Goal: Information Seeking & Learning: Check status

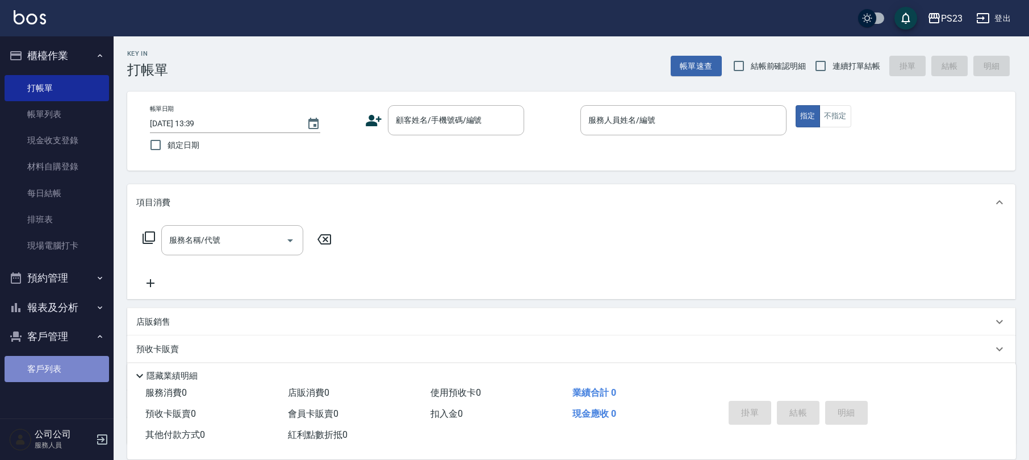
click at [87, 370] on link "客戶列表" at bounding box center [57, 369] width 105 height 26
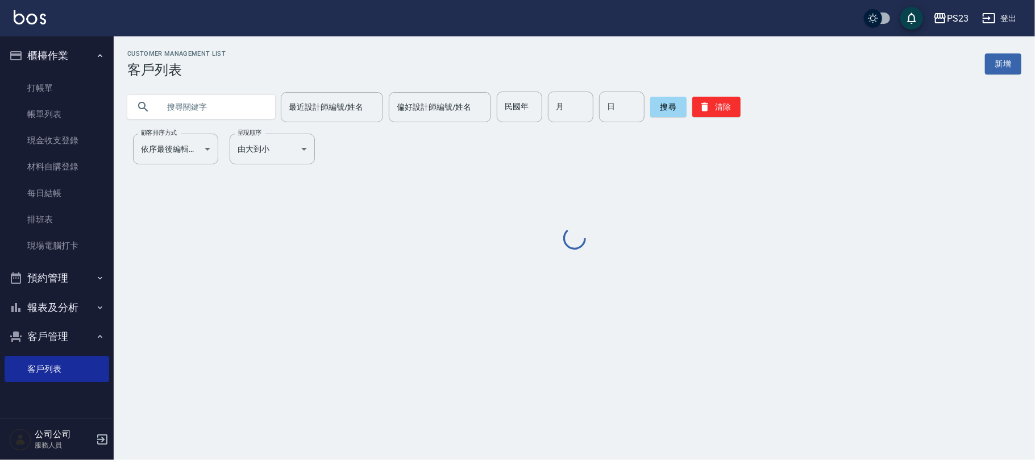
click at [239, 108] on input "text" at bounding box center [212, 106] width 107 height 31
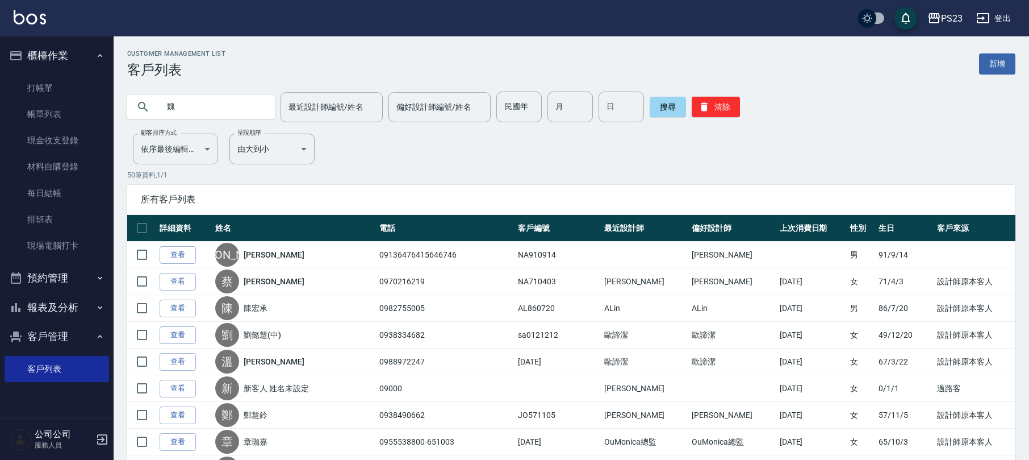
type input "魏"
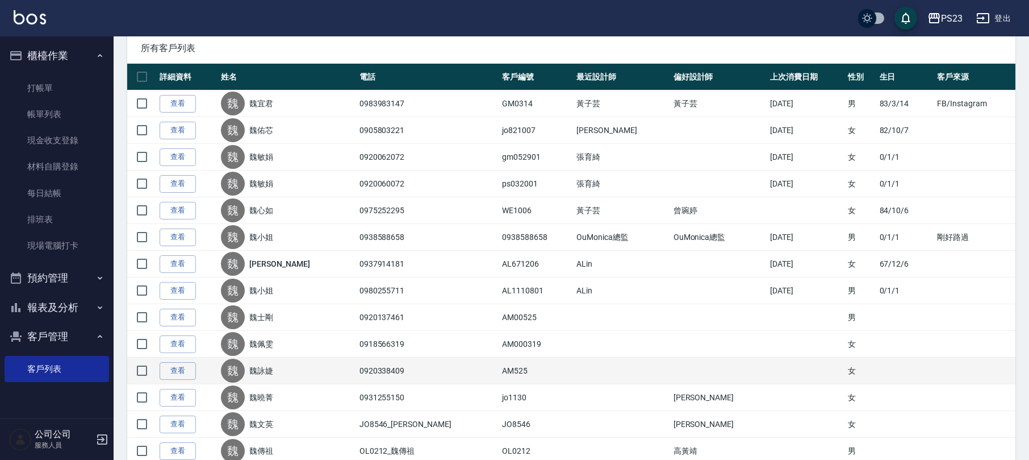
scroll to position [227, 0]
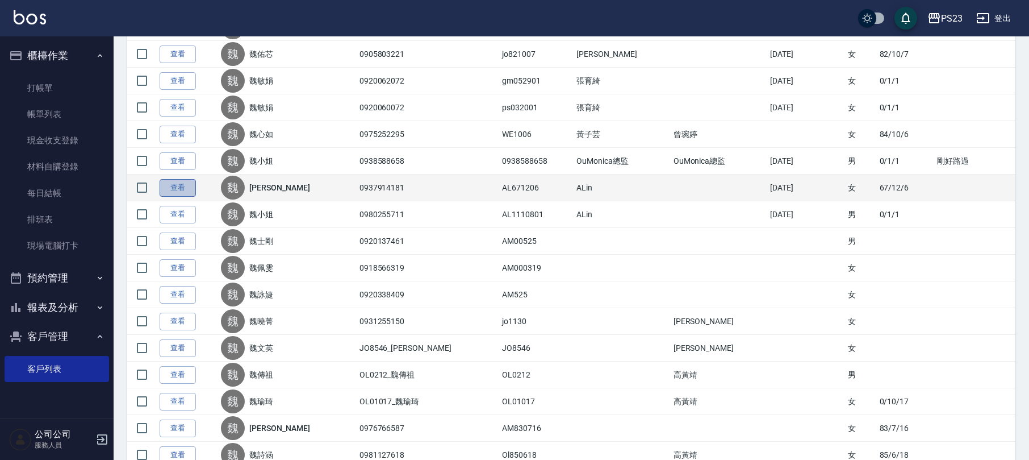
click at [173, 183] on link "查看" at bounding box center [178, 188] width 36 height 18
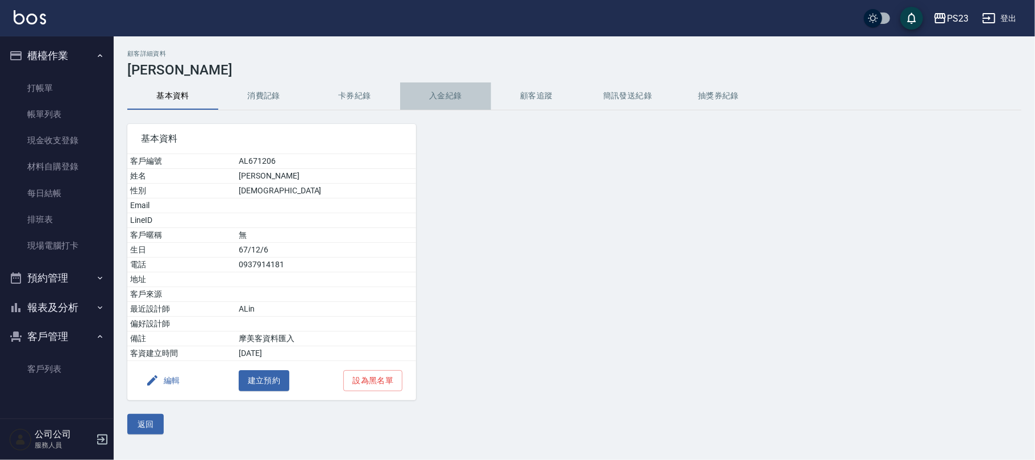
click at [455, 99] on button "入金紀錄" at bounding box center [445, 95] width 91 height 27
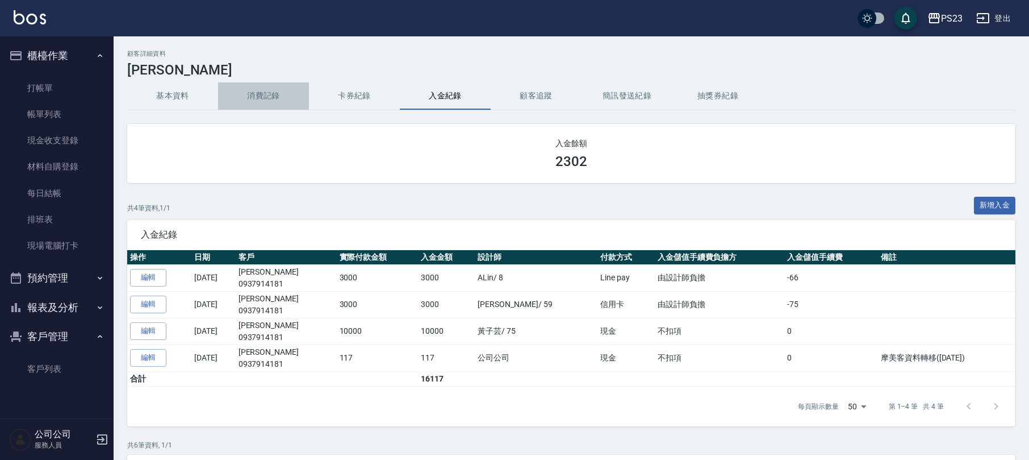
click at [248, 87] on button "消費記錄" at bounding box center [263, 95] width 91 height 27
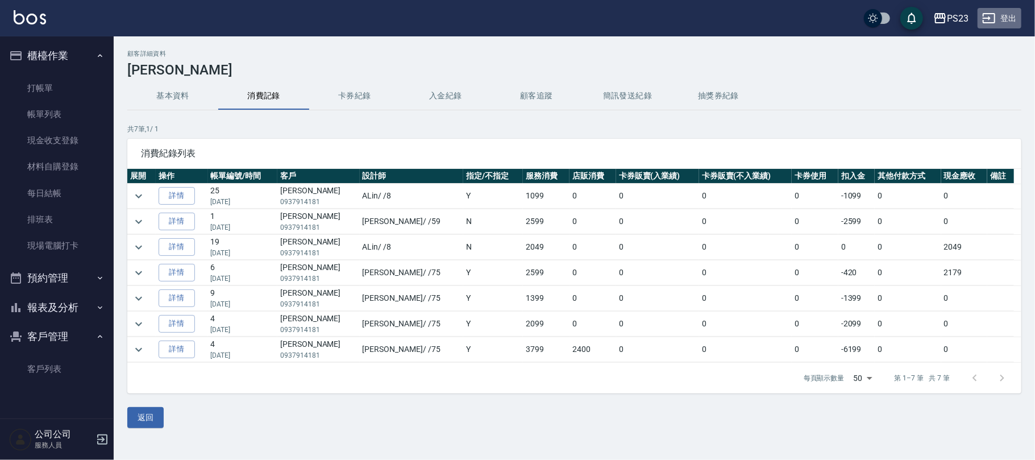
click at [996, 16] on button "登出" at bounding box center [999, 18] width 44 height 21
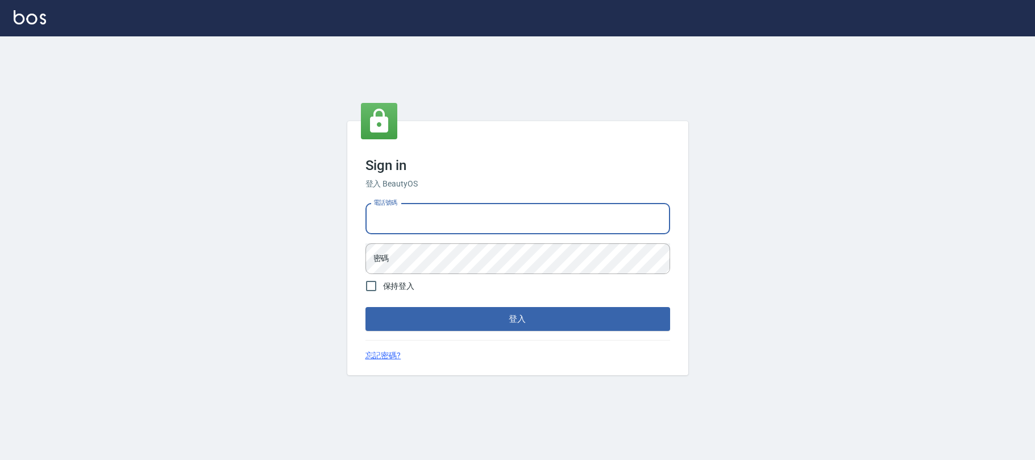
click at [489, 210] on input "電話號碼" at bounding box center [517, 218] width 305 height 31
type input "0955218111"
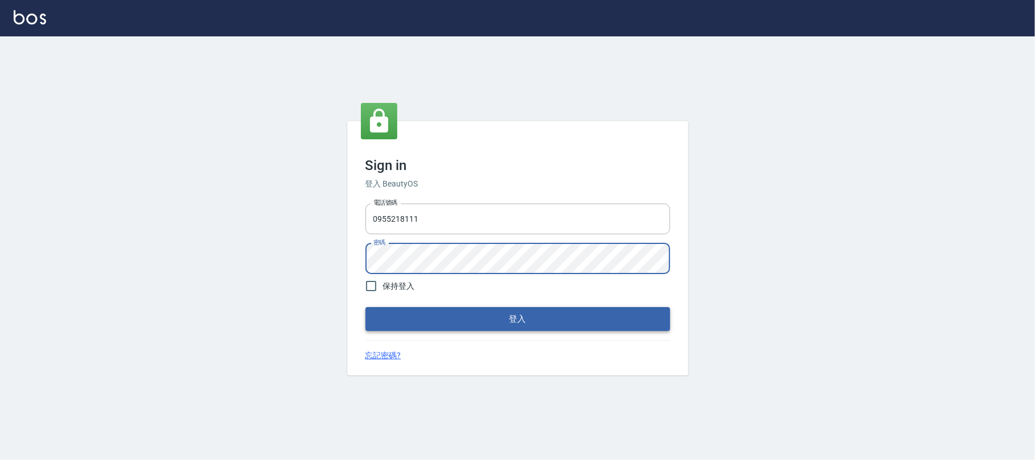
click at [584, 315] on button "登入" at bounding box center [517, 319] width 305 height 24
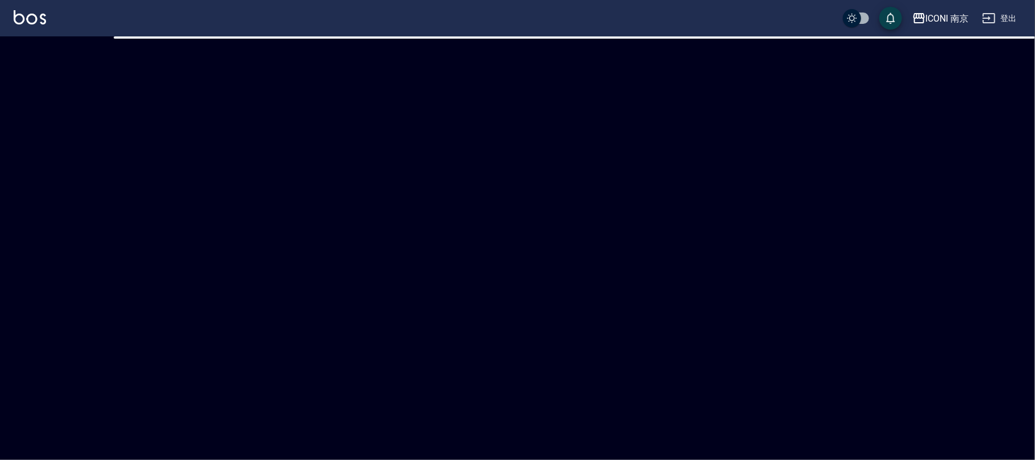
checkbox input "true"
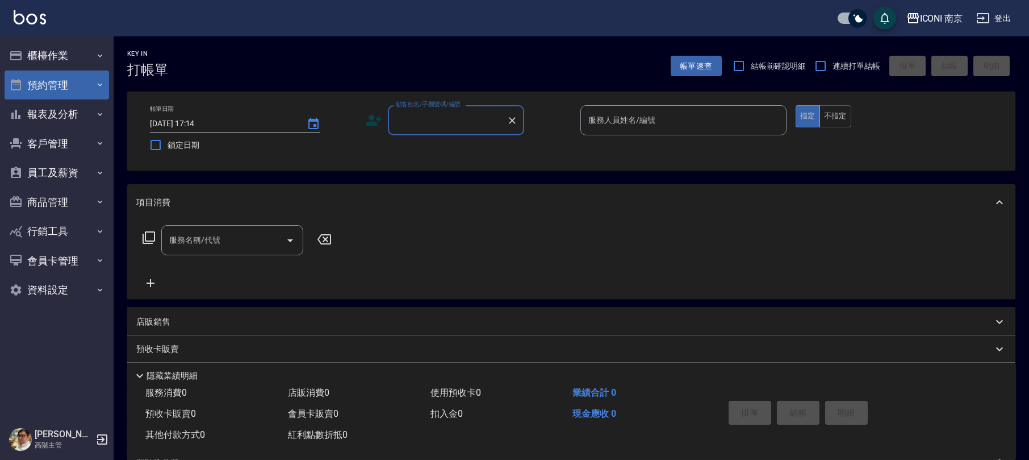
click at [73, 89] on button "預約管理" at bounding box center [57, 85] width 105 height 30
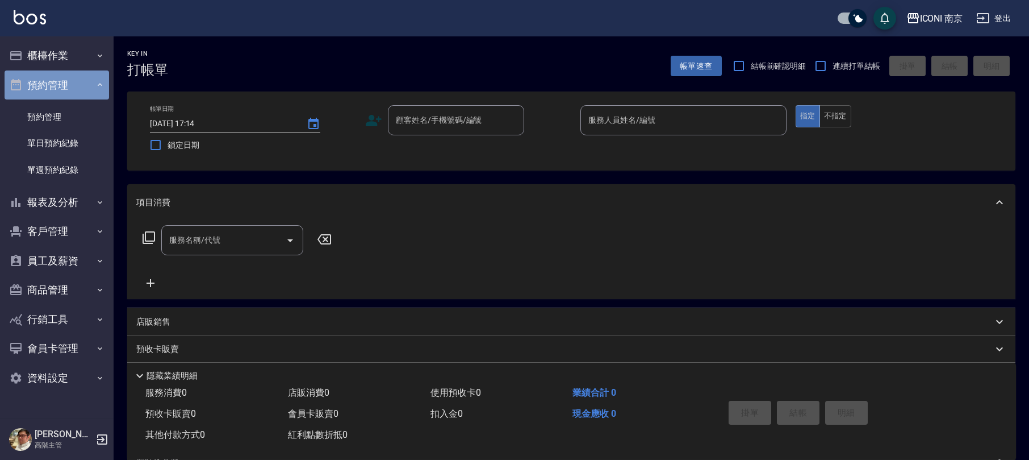
click at [85, 81] on button "預約管理" at bounding box center [57, 85] width 105 height 30
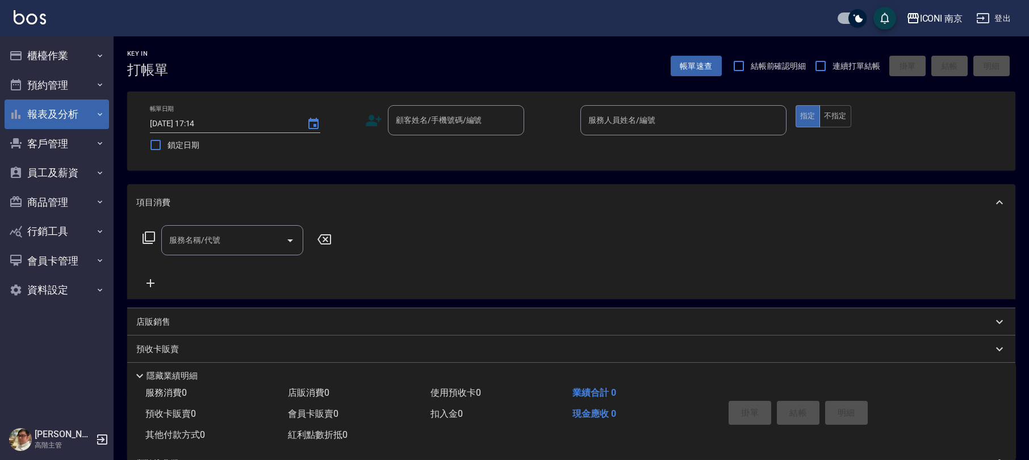
click at [97, 116] on button "報表及分析" at bounding box center [57, 114] width 105 height 30
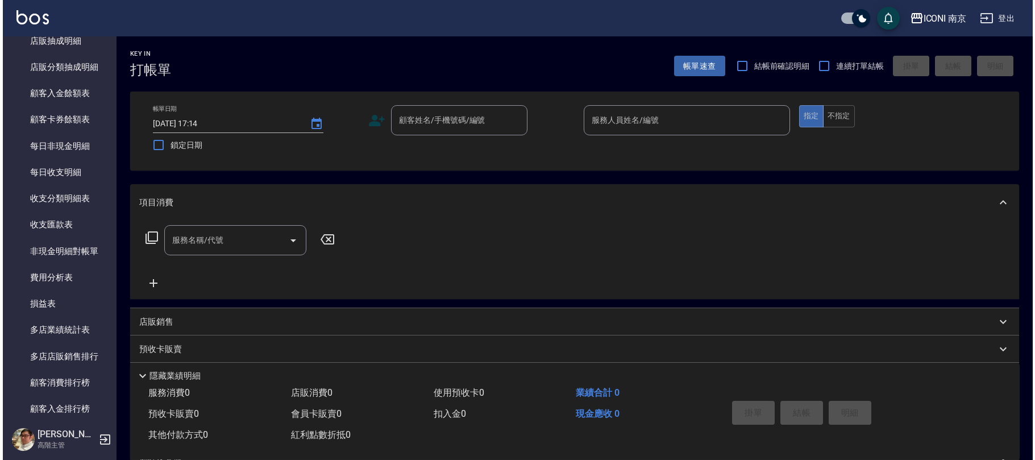
scroll to position [850, 0]
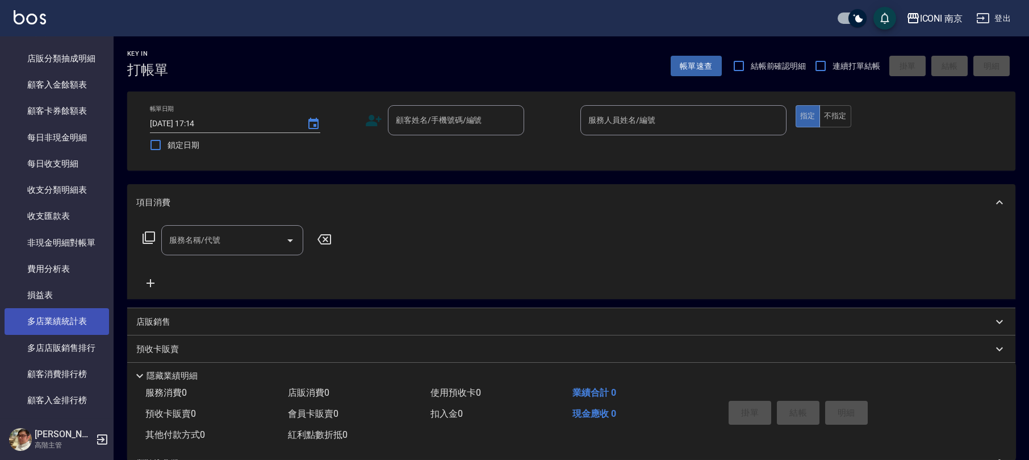
click at [30, 316] on link "多店業績統計表" at bounding box center [57, 321] width 105 height 26
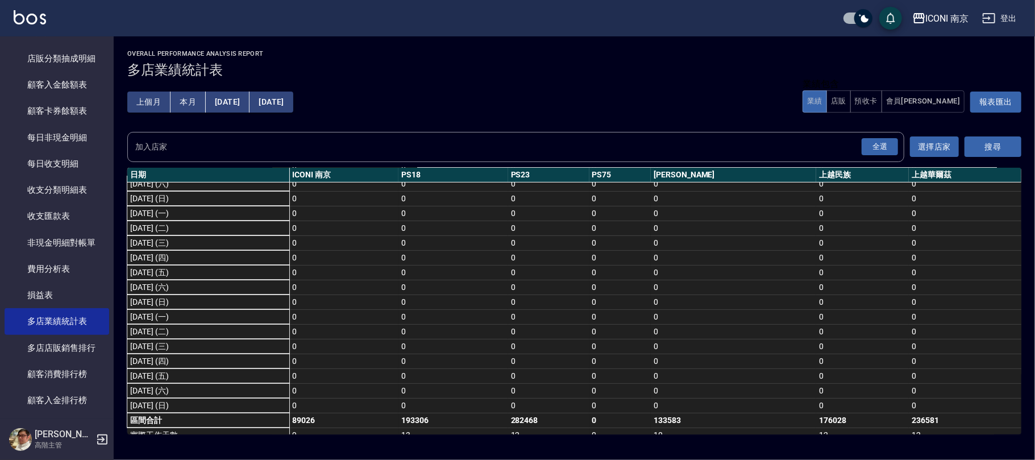
scroll to position [283, 0]
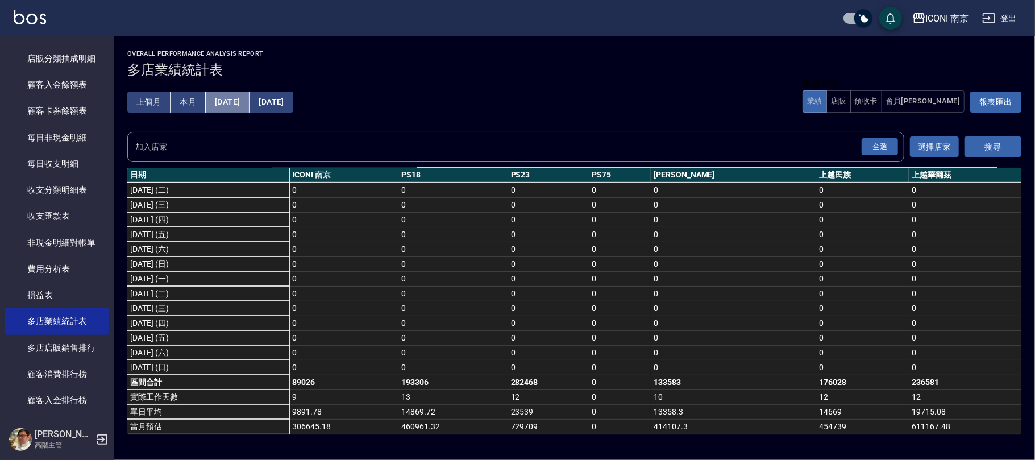
click at [227, 91] on button "[DATE]" at bounding box center [228, 101] width 44 height 21
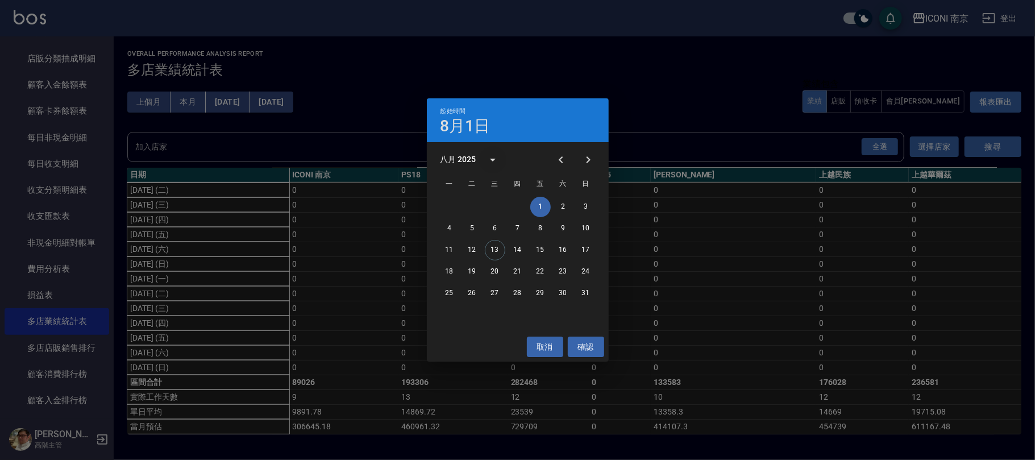
click at [489, 153] on icon "calendar view is open, switch to year view" at bounding box center [493, 160] width 14 height 14
click at [512, 248] on button "2024" at bounding box center [517, 252] width 41 height 20
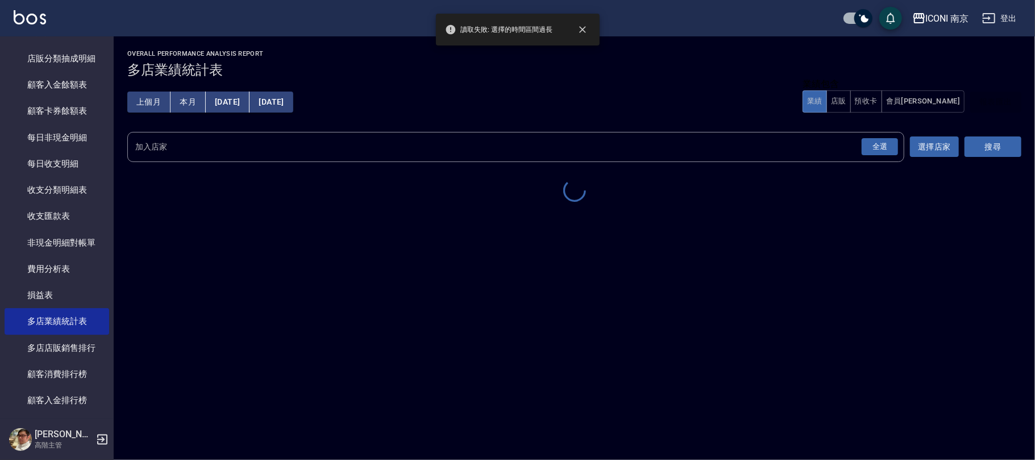
click at [293, 101] on button "[DATE]" at bounding box center [270, 101] width 43 height 21
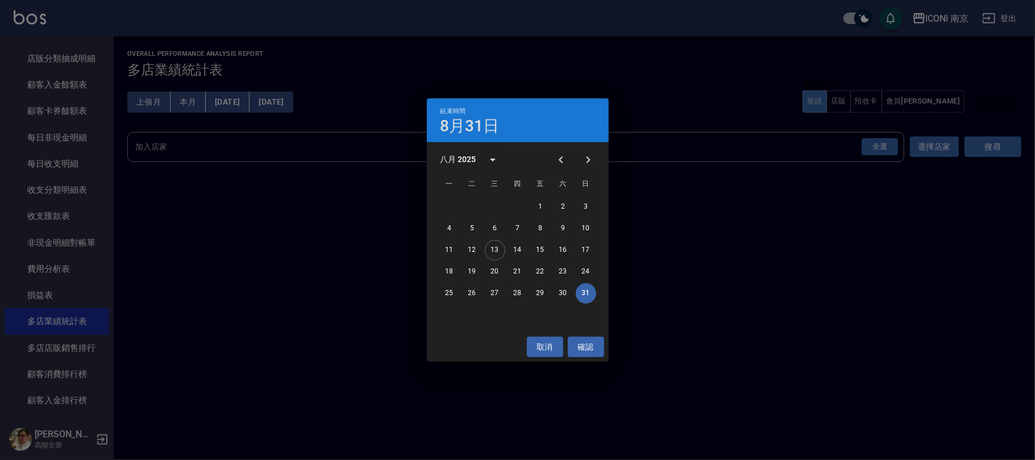
click at [489, 158] on icon "calendar view is open, switch to year view" at bounding box center [493, 160] width 14 height 14
click at [510, 244] on button "2024" at bounding box center [517, 252] width 41 height 20
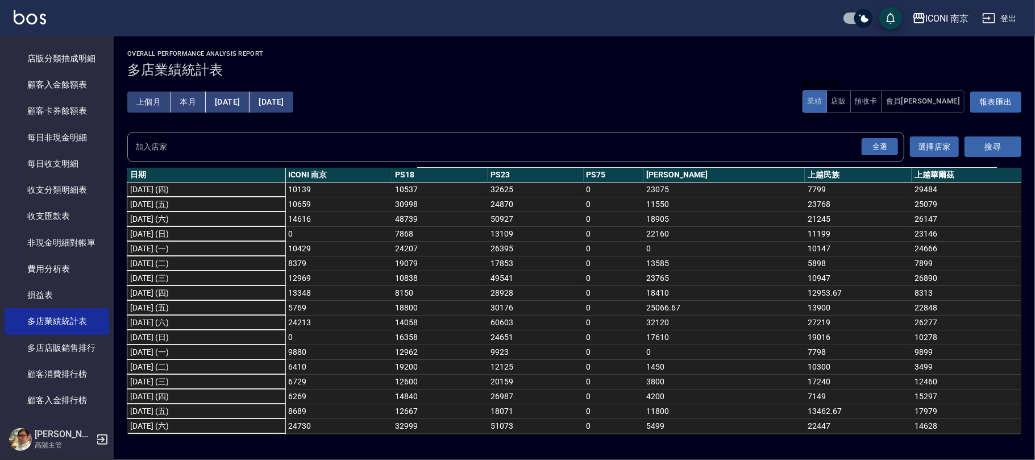
click at [293, 96] on button "[DATE]" at bounding box center [270, 101] width 43 height 21
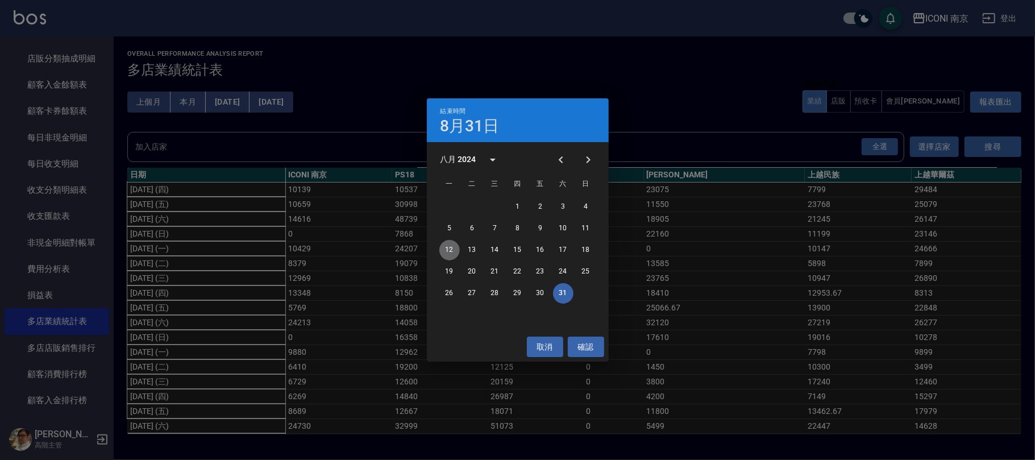
click at [451, 245] on button "12" at bounding box center [449, 250] width 20 height 20
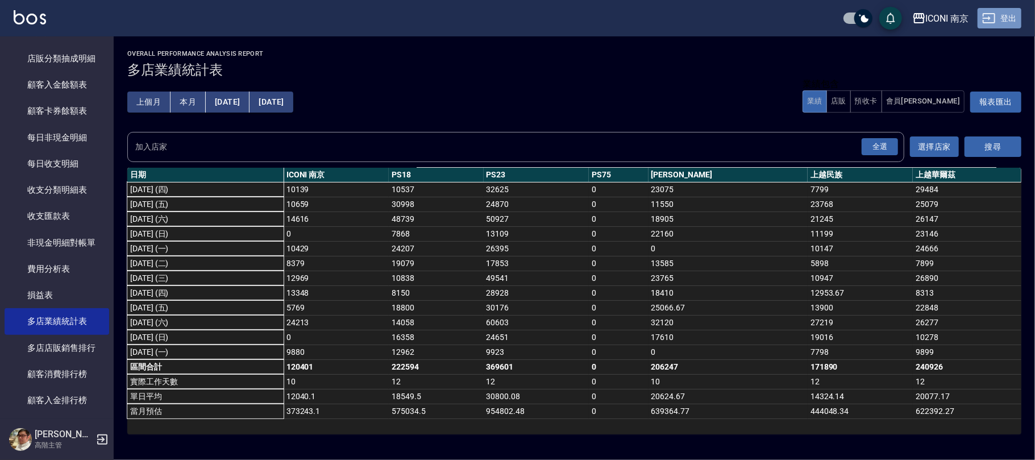
click at [993, 15] on icon "button" at bounding box center [989, 18] width 14 height 14
